Goal: Navigation & Orientation: Find specific page/section

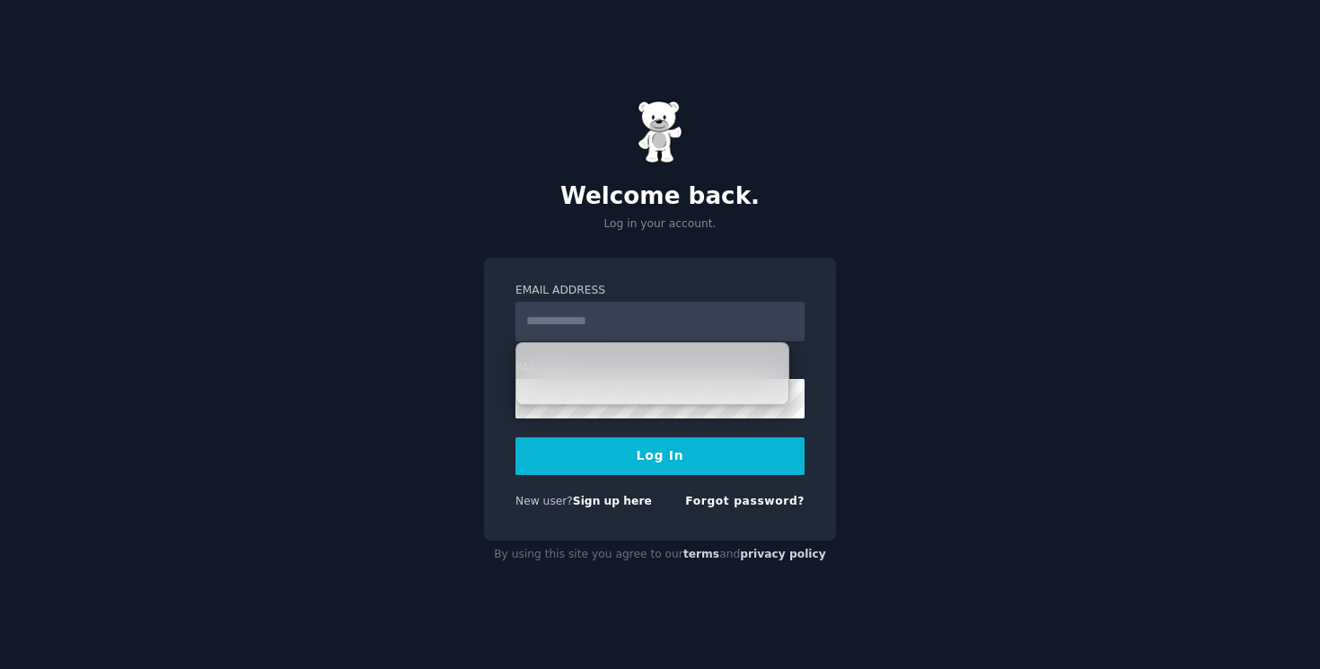
click at [590, 306] on input "Email Address" at bounding box center [659, 322] width 289 height 40
type input "**********"
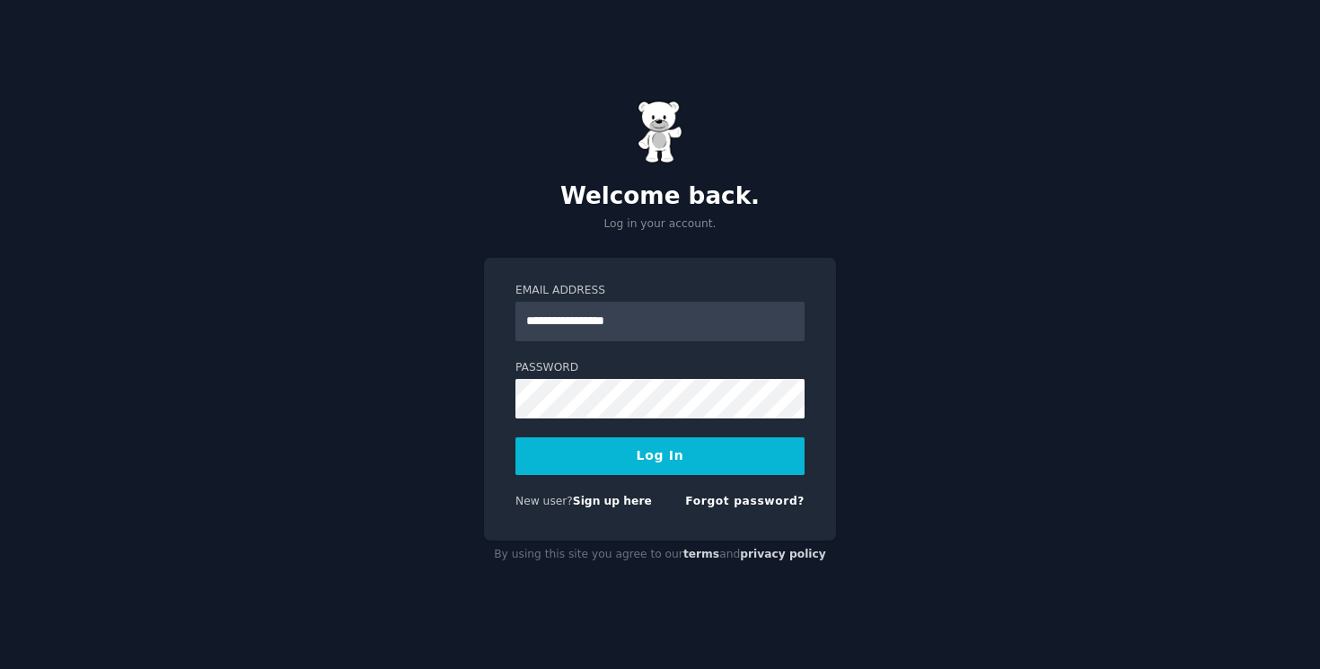
click at [595, 418] on form "**********" at bounding box center [659, 399] width 289 height 233
click at [616, 454] on button "Log In" at bounding box center [659, 456] width 289 height 38
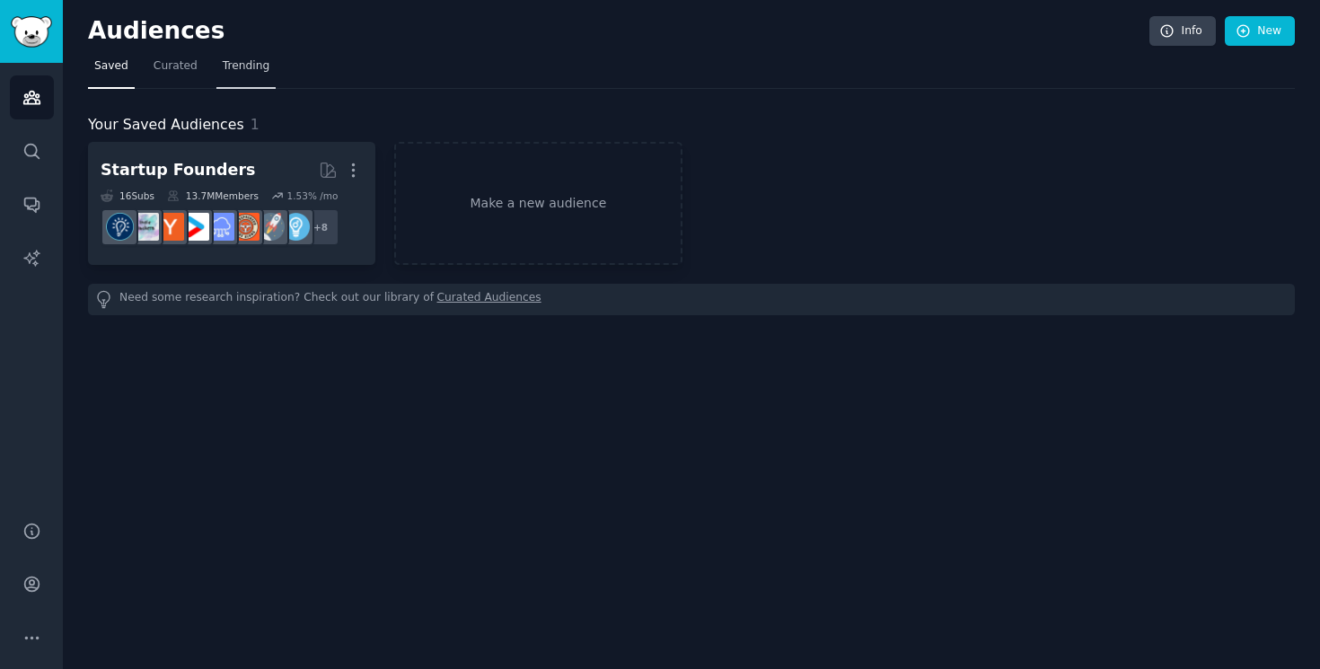
click at [240, 71] on span "Trending" at bounding box center [246, 66] width 47 height 16
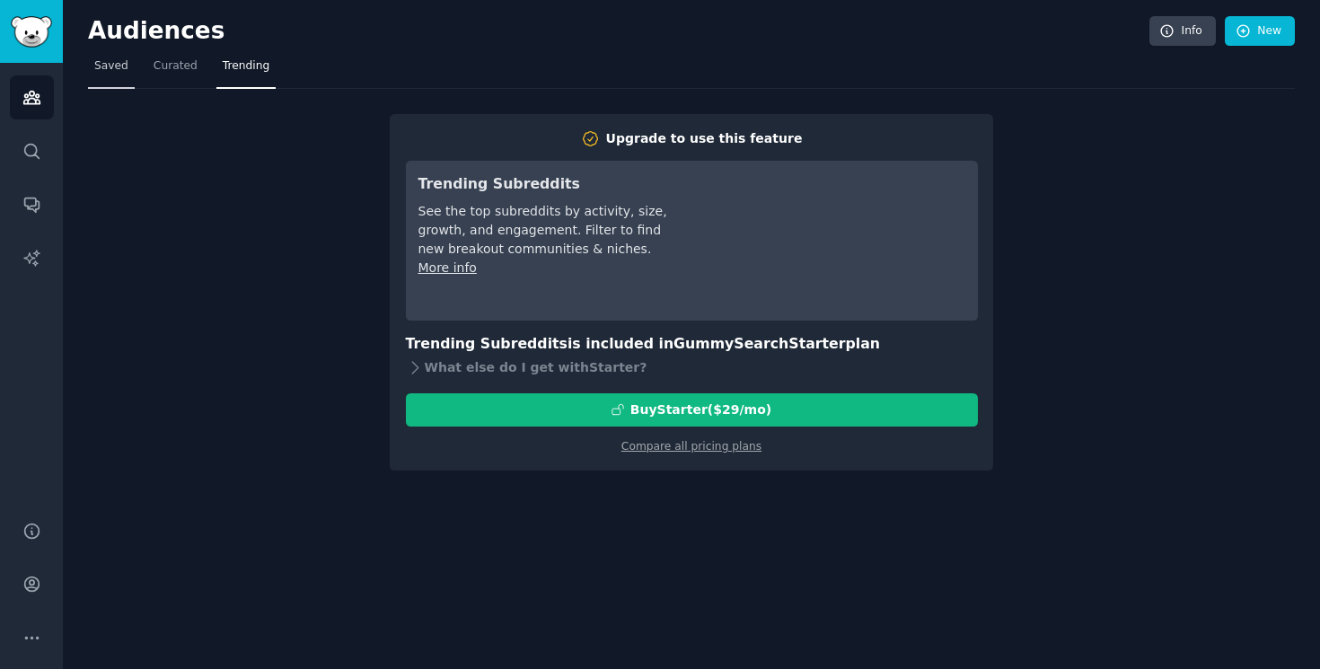
click at [119, 74] on span "Saved" at bounding box center [111, 66] width 34 height 16
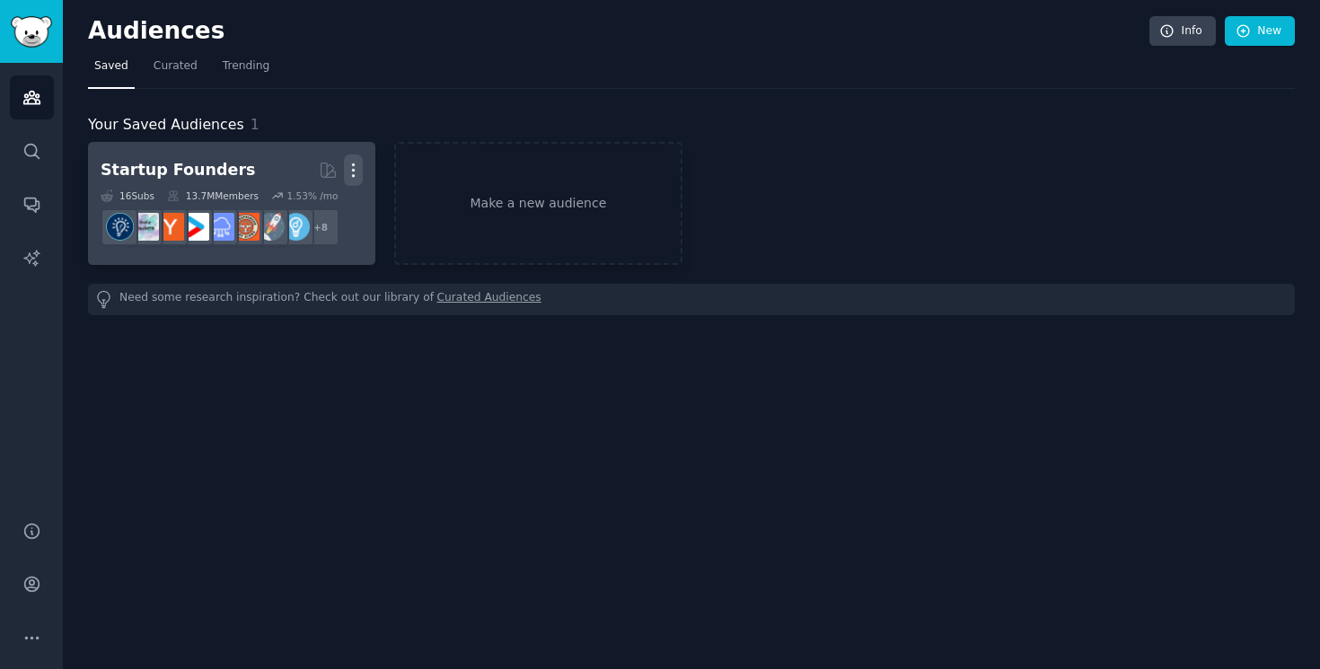
click at [353, 169] on icon "button" at bounding box center [354, 170] width 2 height 13
click at [305, 203] on p "Delete" at bounding box center [304, 207] width 41 height 19
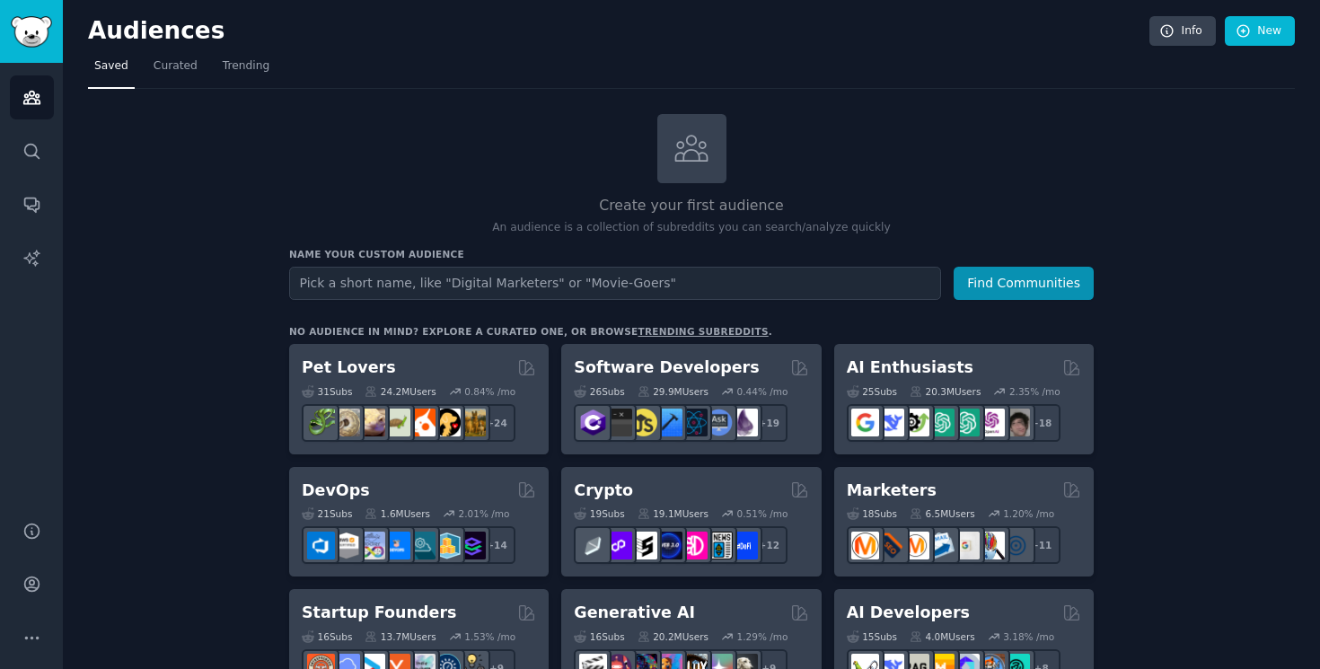
click at [638, 330] on link "trending subreddits" at bounding box center [703, 331] width 130 height 11
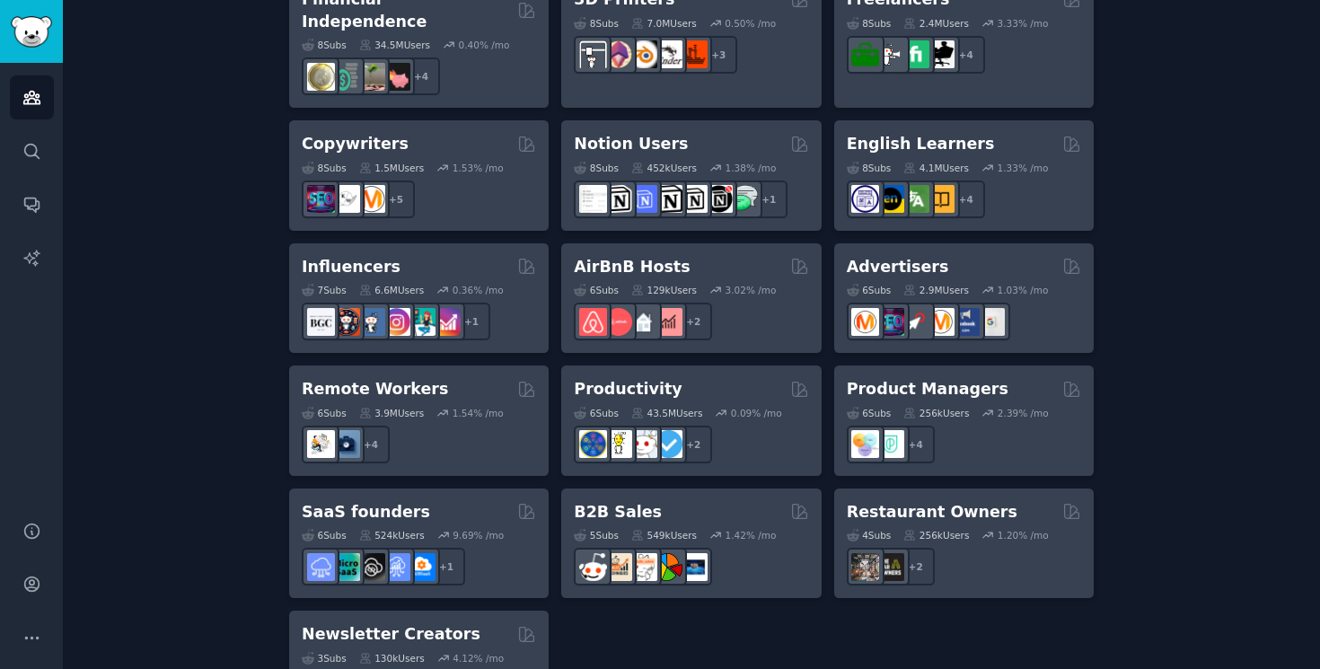
scroll to position [1403, 0]
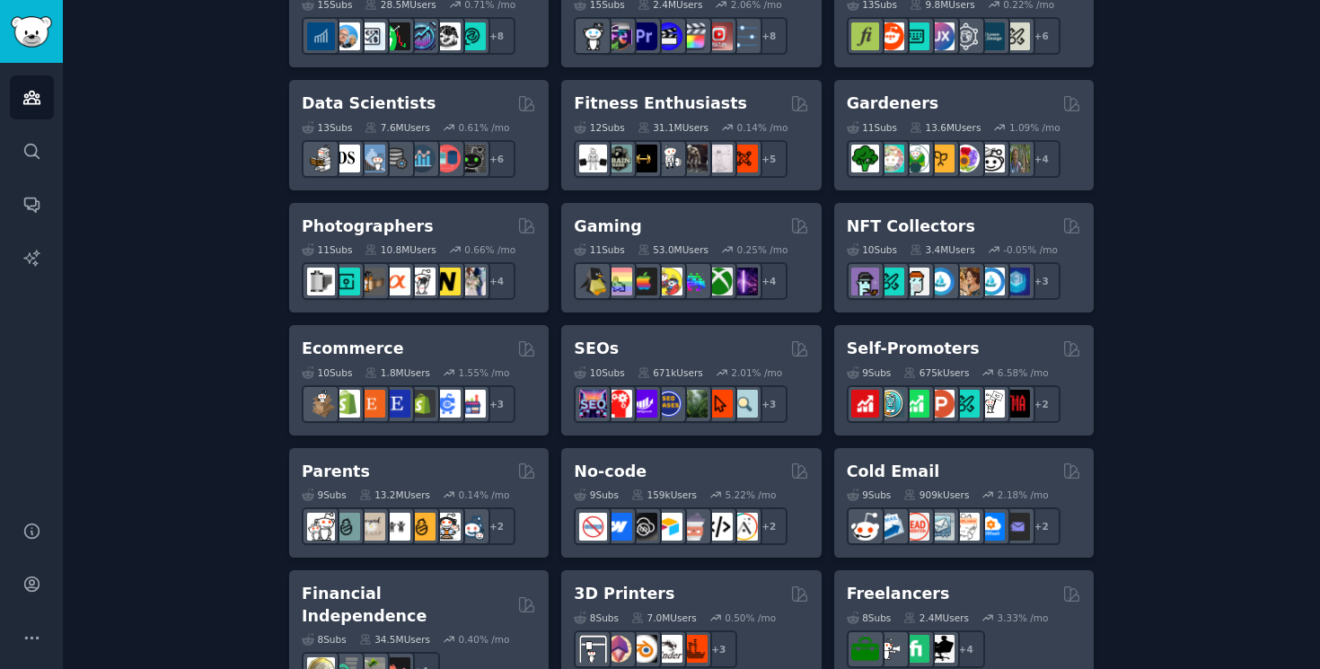
scroll to position [752, 0]
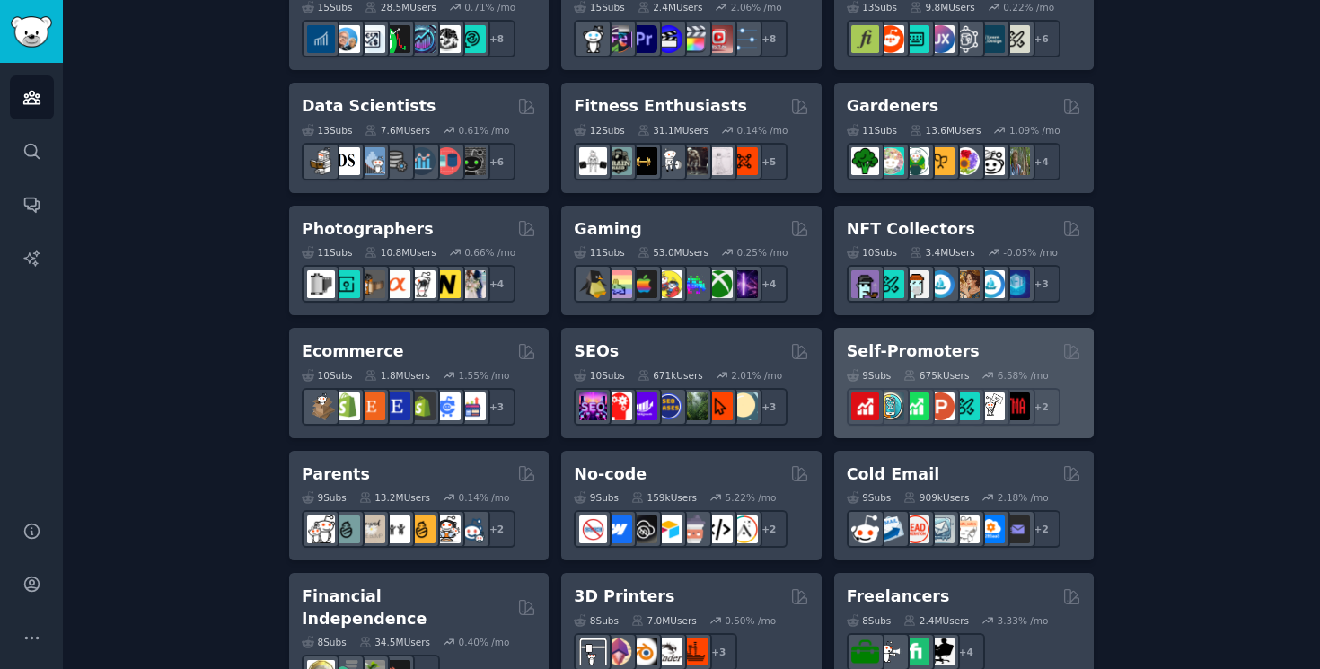
click at [901, 343] on h2 "Self-Promoters" at bounding box center [913, 351] width 133 height 22
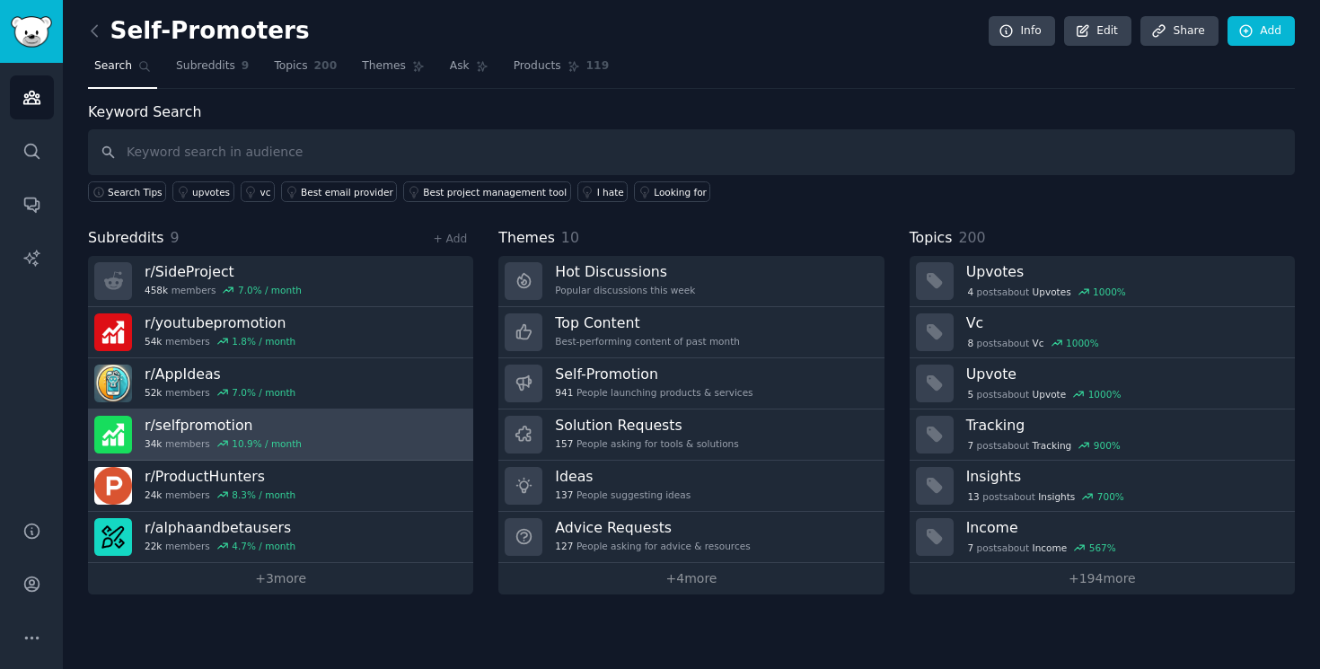
click at [171, 424] on h3 "r/ selfpromotion" at bounding box center [223, 425] width 157 height 19
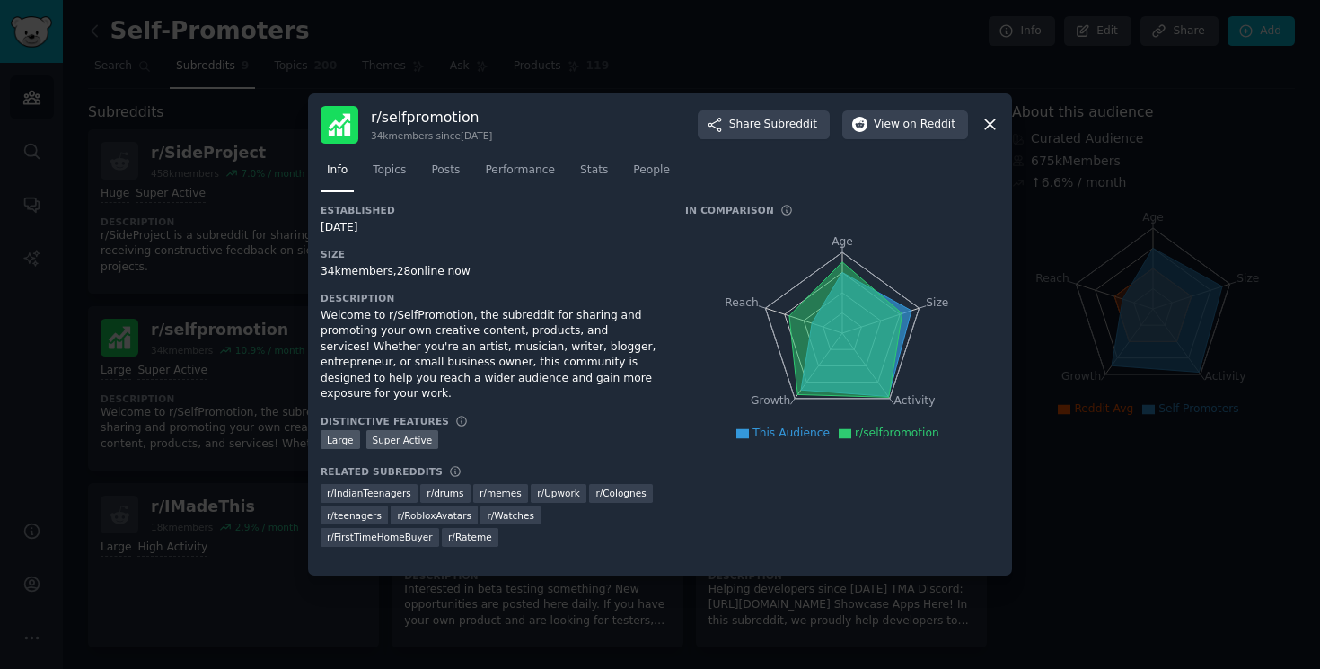
click at [280, 357] on div at bounding box center [660, 334] width 1320 height 669
click at [988, 123] on icon at bounding box center [990, 125] width 10 height 10
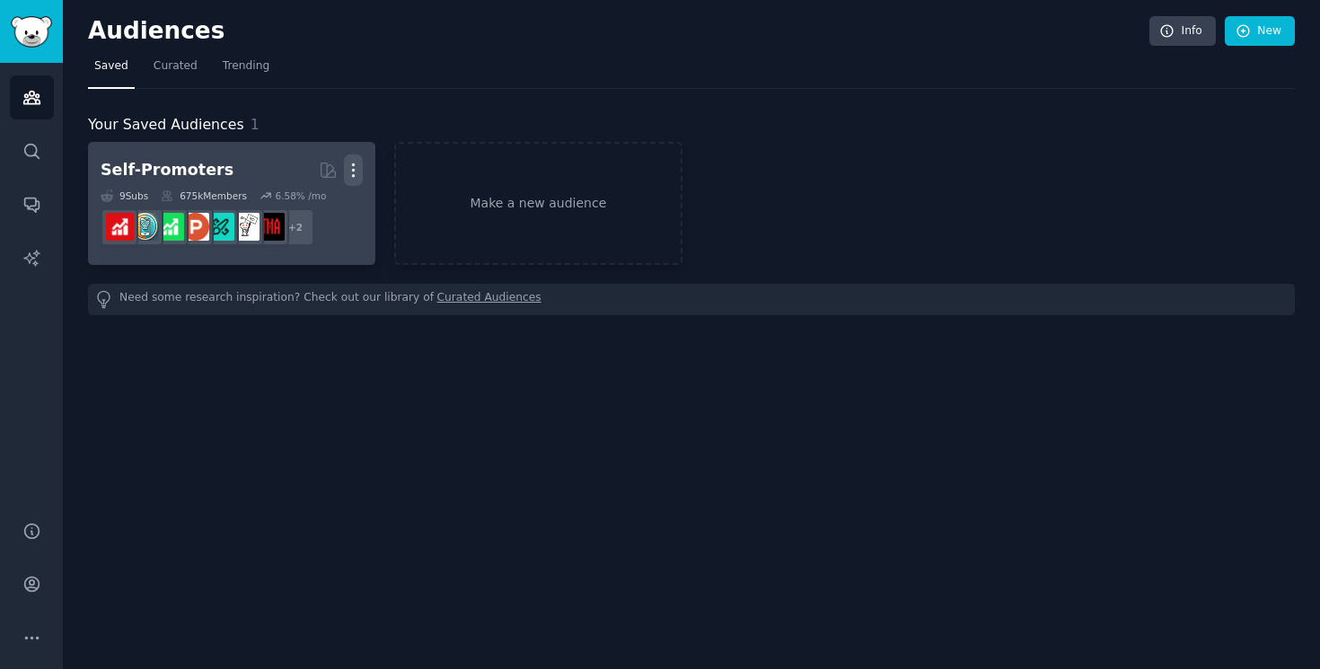
click at [356, 169] on icon "button" at bounding box center [353, 170] width 19 height 19
click at [311, 207] on p "Delete" at bounding box center [304, 207] width 41 height 19
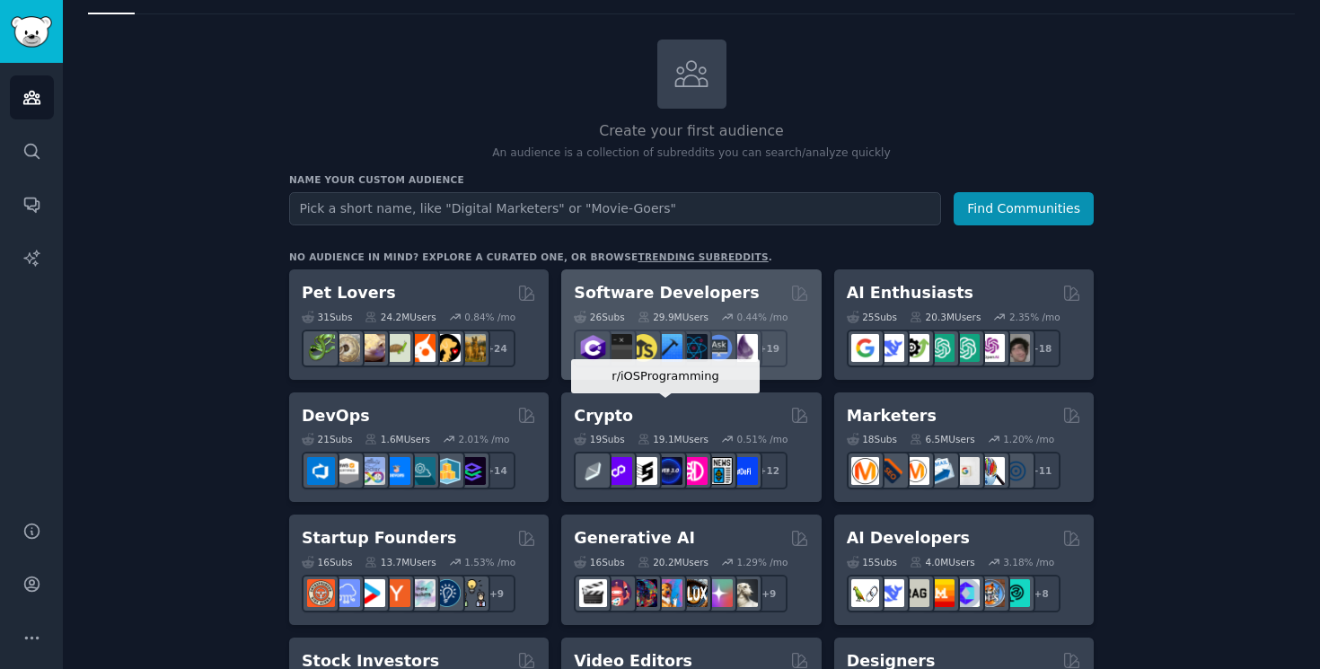
scroll to position [76, 0]
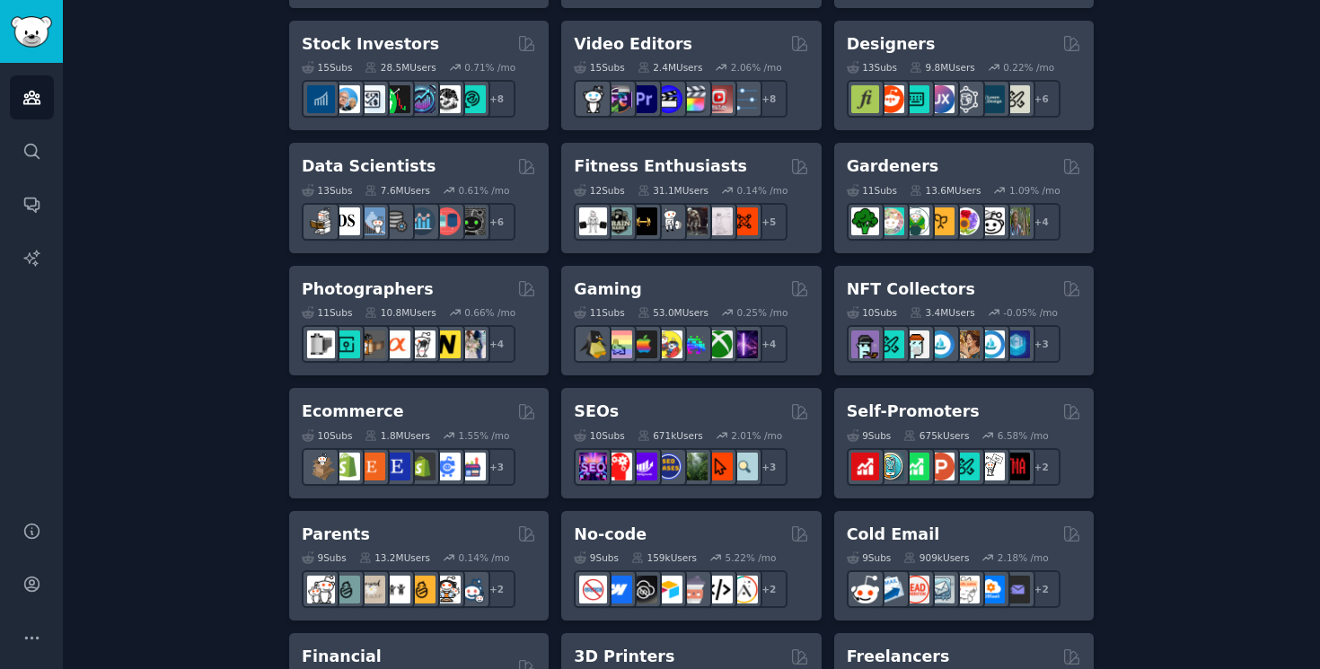
scroll to position [697, 0]
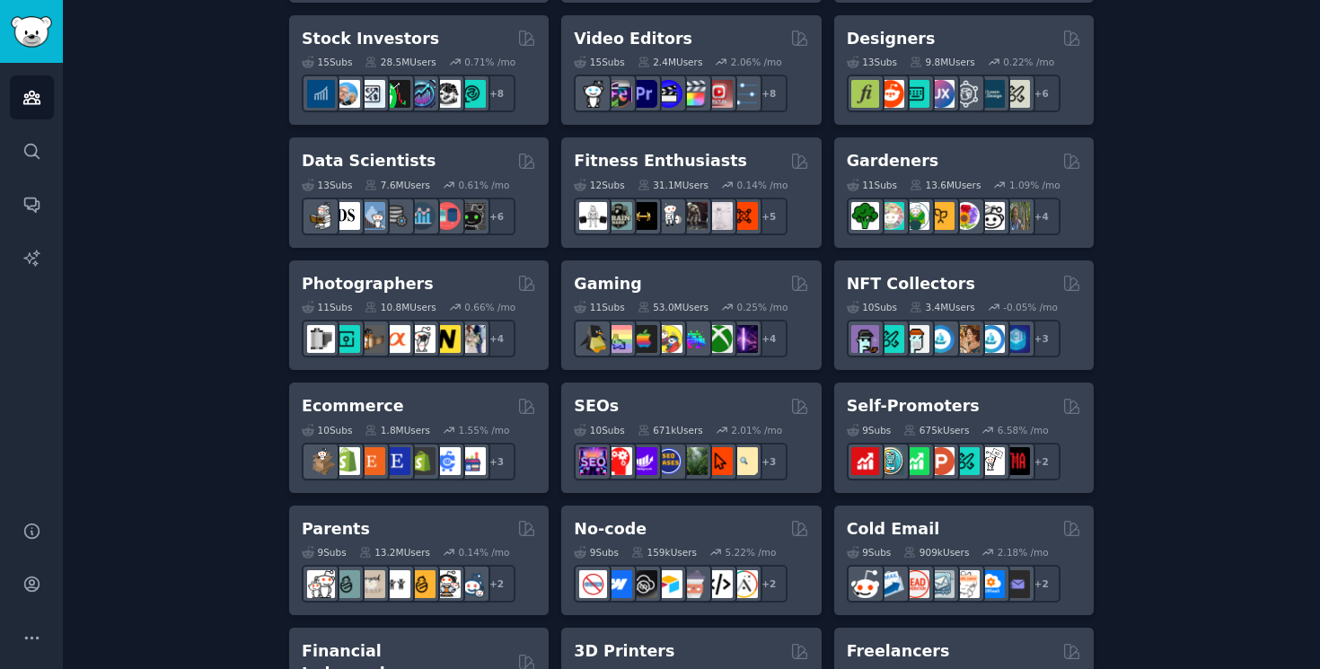
click at [252, 360] on div "Create your first audience An audience is a collection of subreddits you can se…" at bounding box center [691, 395] width 1207 height 1956
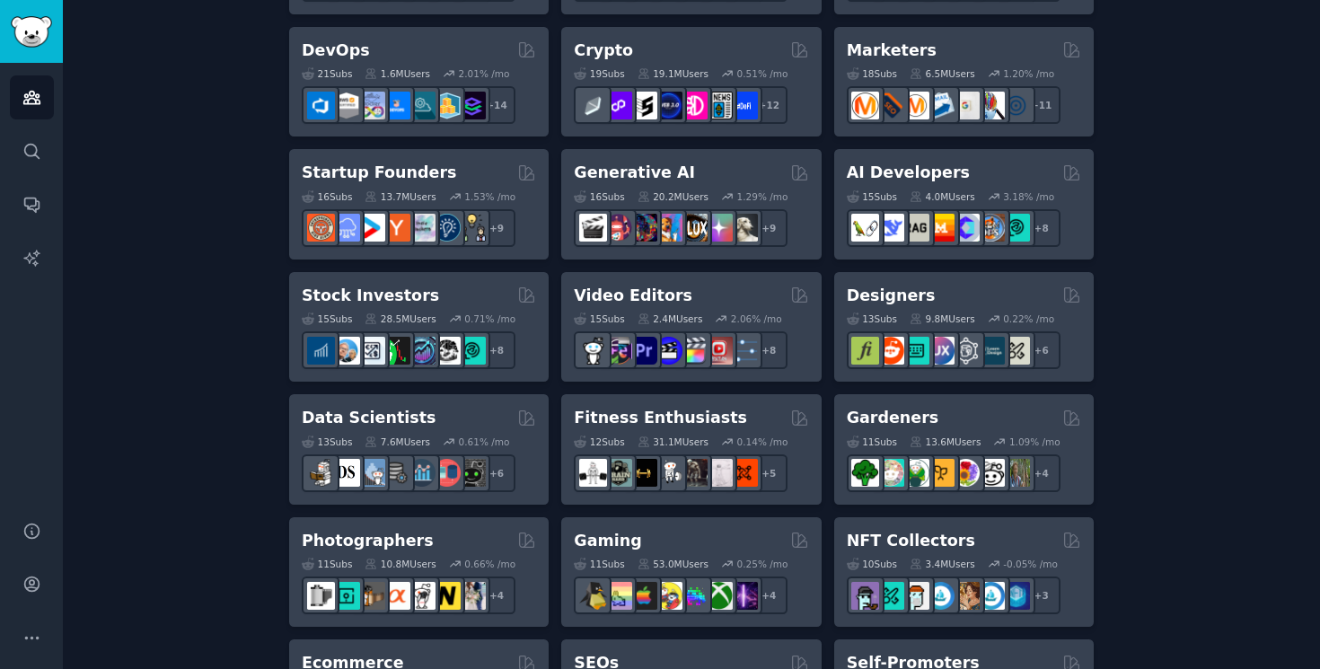
scroll to position [0, 0]
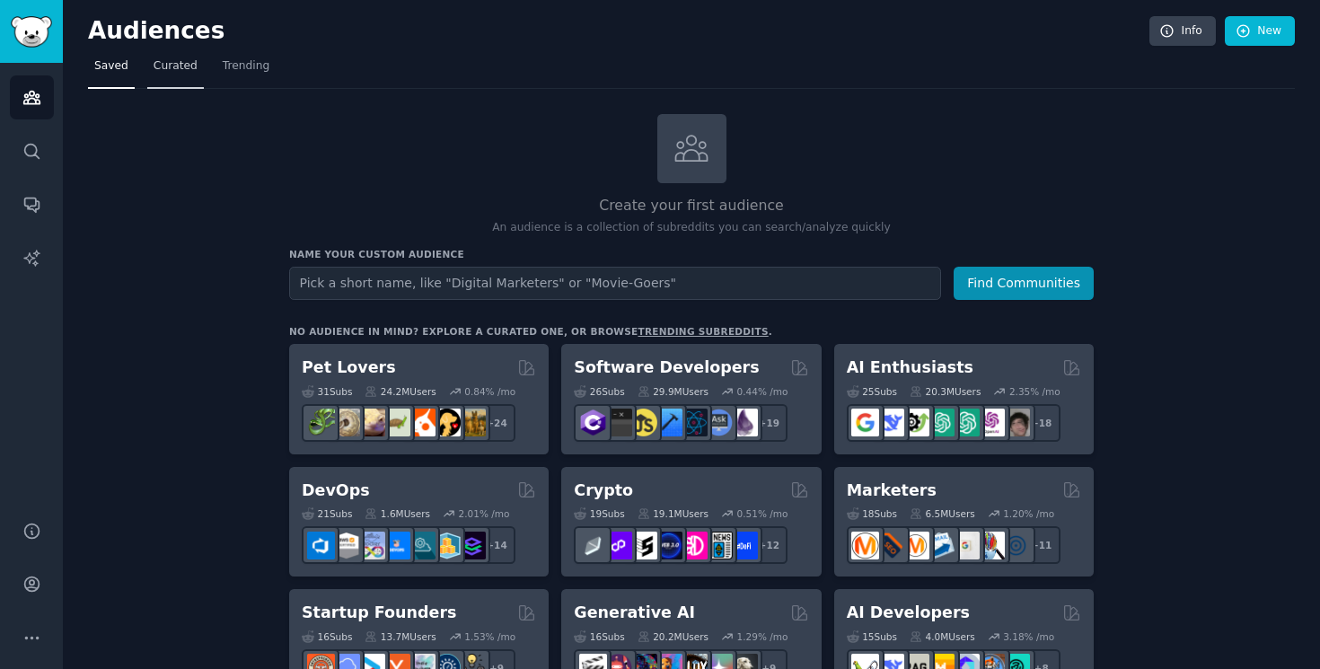
click at [163, 68] on span "Curated" at bounding box center [176, 66] width 44 height 16
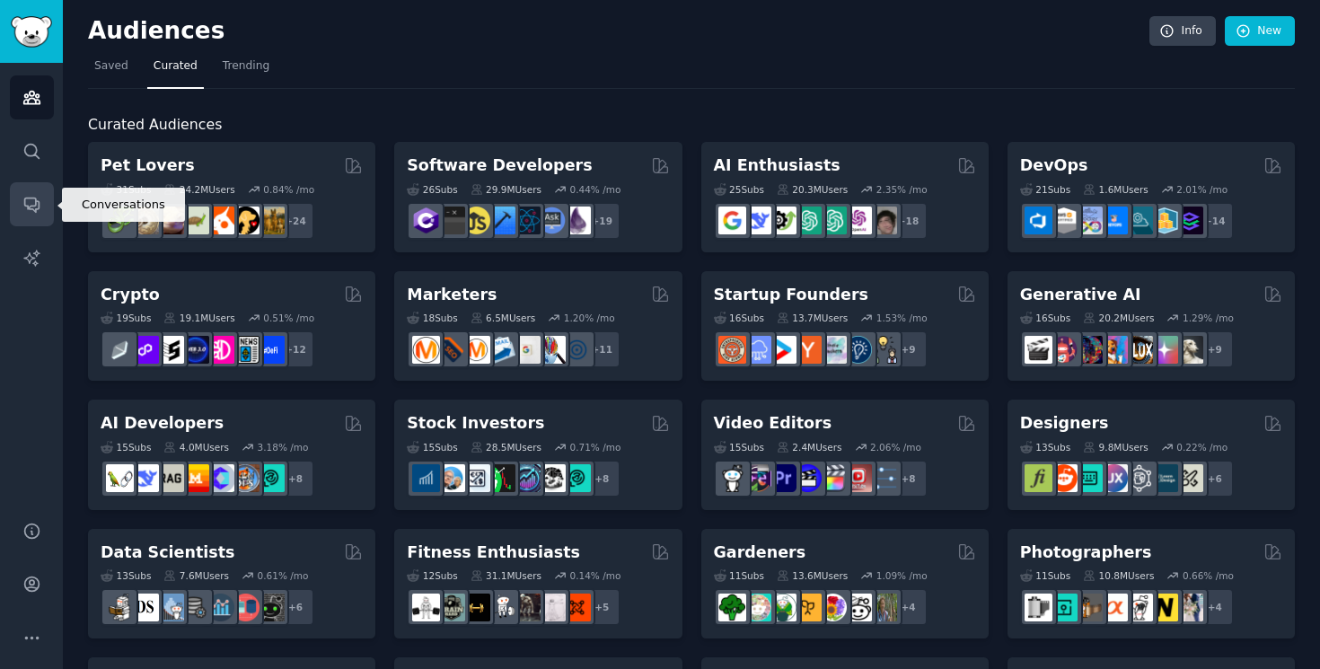
click at [22, 209] on icon "Sidebar" at bounding box center [31, 204] width 19 height 19
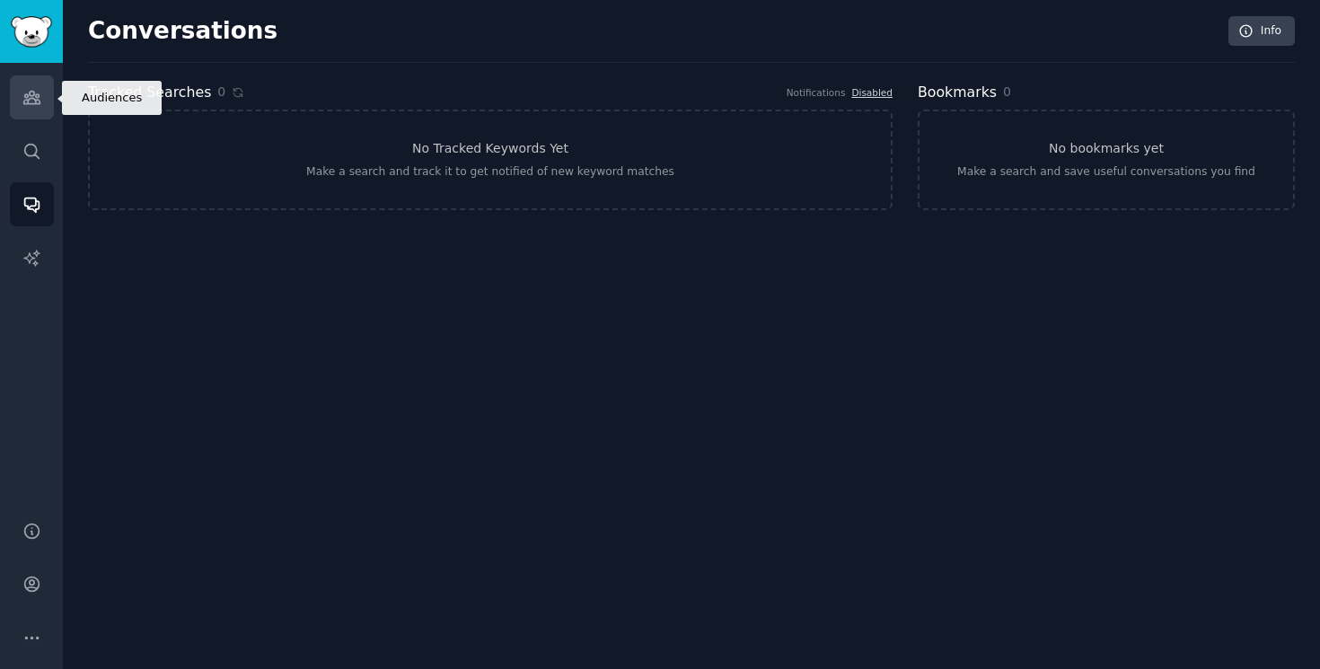
click at [23, 106] on icon "Sidebar" at bounding box center [31, 97] width 19 height 19
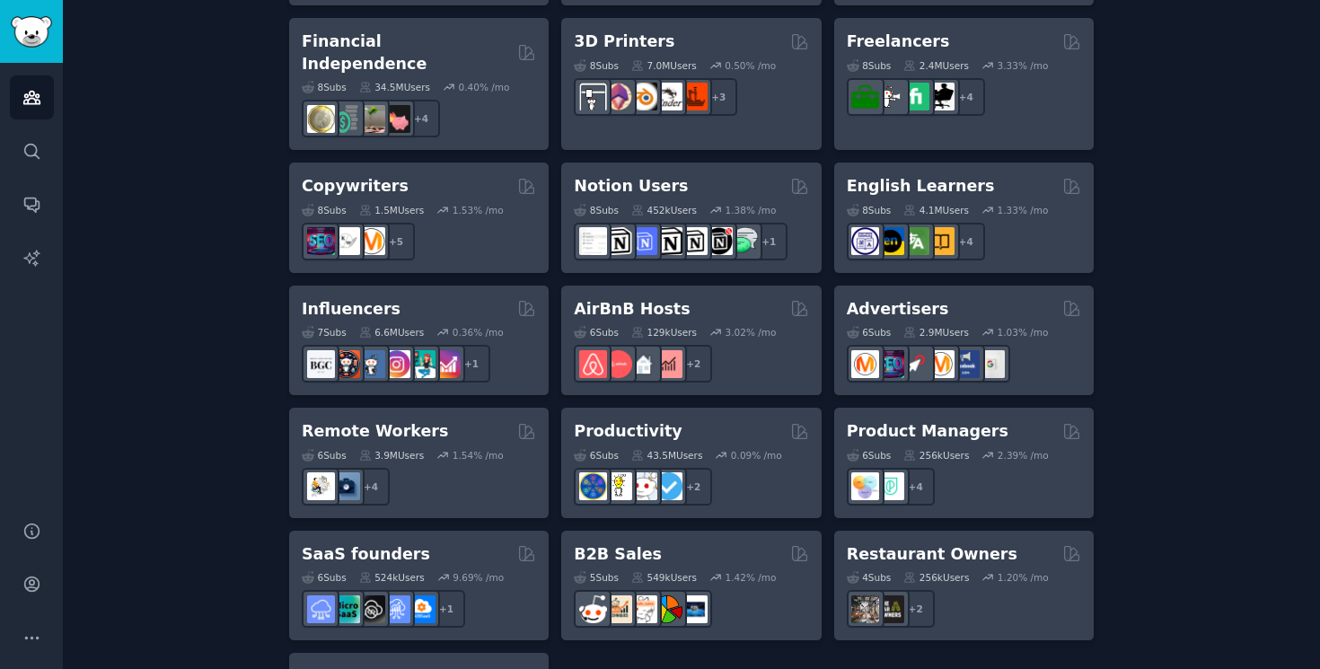
scroll to position [1403, 0]
